Goal: Task Accomplishment & Management: Use online tool/utility

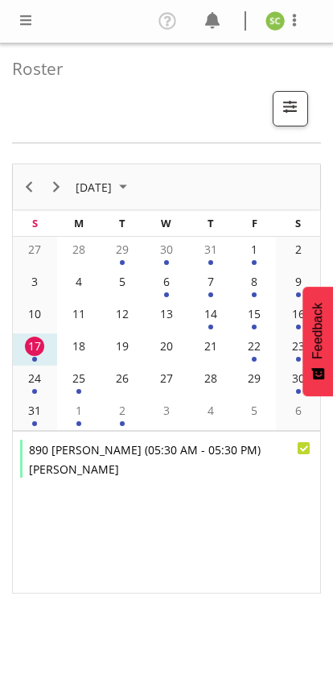
click at [34, 7] on div "Profile Log Out" at bounding box center [166, 21] width 333 height 43
click at [28, 26] on span at bounding box center [25, 19] width 19 height 19
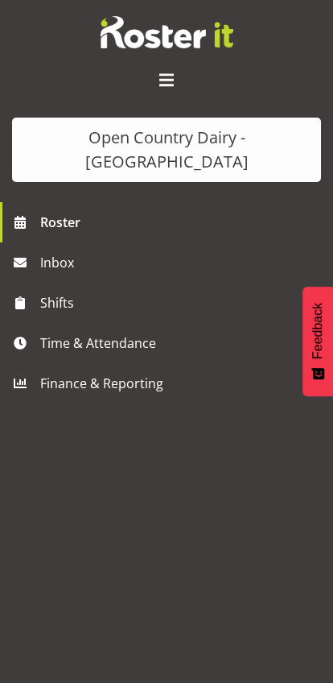
click at [142, 331] on span "Time & Attendance" at bounding box center [170, 343] width 261 height 24
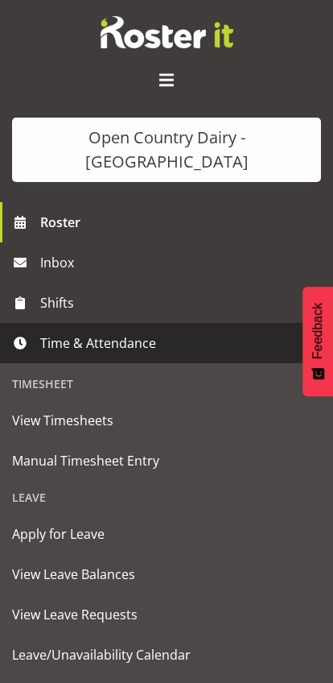
click at [122, 449] on span "Manual Timesheet Entry" at bounding box center [166, 461] width 309 height 24
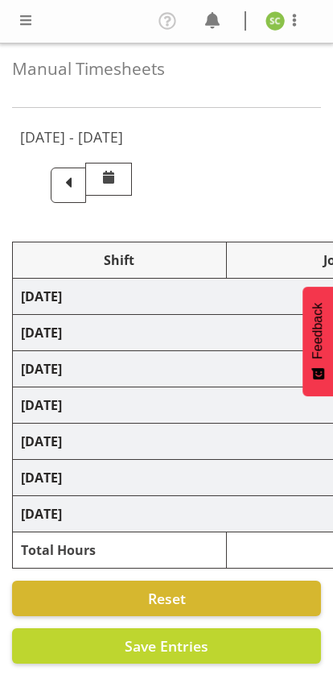
select select "79068"
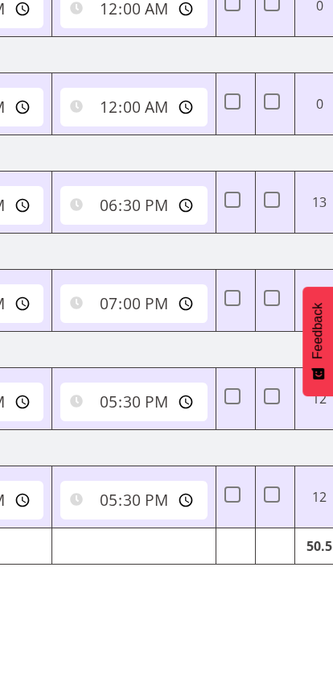
scroll to position [0, 717]
click at [138, 493] on input "17:30:00" at bounding box center [134, 500] width 147 height 39
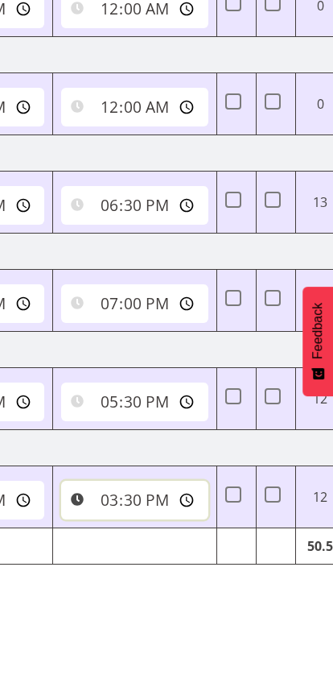
type input "15:30:00"
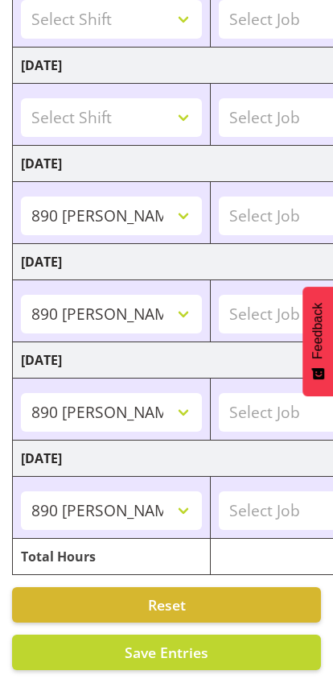
scroll to position [0, 0]
click at [184, 654] on span "Save Entries" at bounding box center [167, 652] width 84 height 19
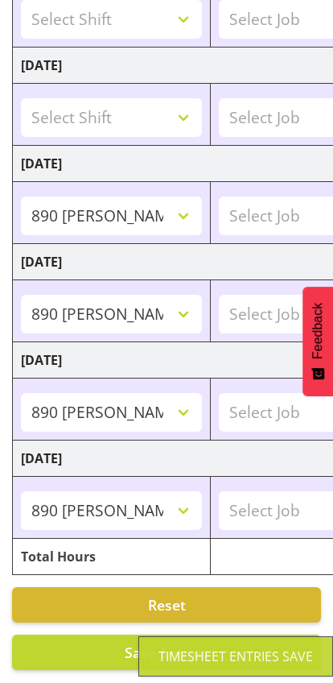
scroll to position [0, 37]
